Goal: Browse casually

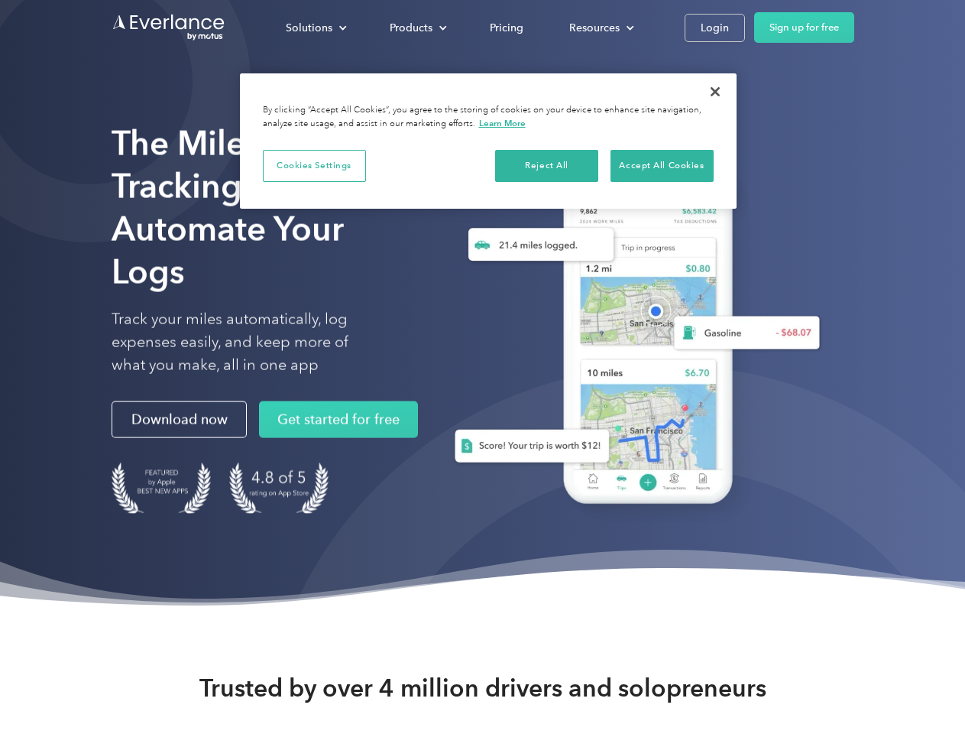
click at [316, 28] on div "Solutions" at bounding box center [309, 27] width 47 height 19
click at [417, 28] on div "Products" at bounding box center [411, 27] width 43 height 19
click at [600, 28] on div "Resources" at bounding box center [594, 27] width 50 height 19
click at [314, 165] on button "Cookies Settings" at bounding box center [314, 166] width 103 height 32
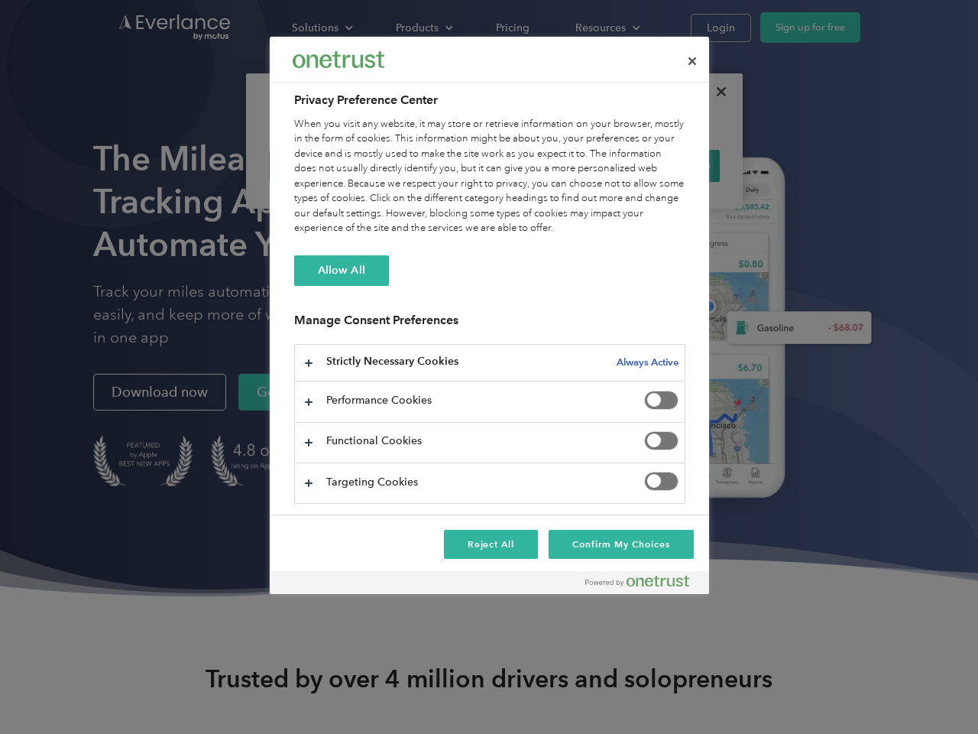
click at [547, 165] on div "When you visit any website, it may store or retrieve information on your browse…" at bounding box center [489, 176] width 391 height 119
click at [662, 165] on div "When you visit any website, it may store or retrieve information on your browse…" at bounding box center [489, 176] width 391 height 119
click at [715, 92] on div at bounding box center [489, 367] width 978 height 734
